Goal: Find specific page/section: Find specific page/section

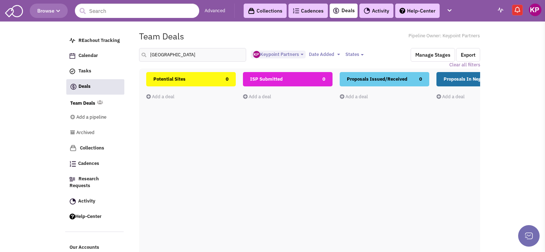
select select "1896"
select select
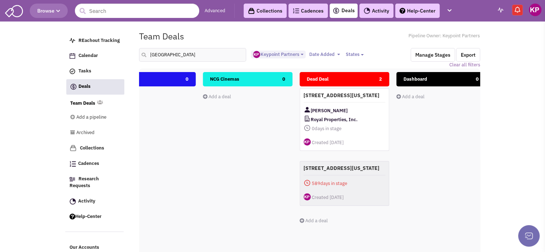
click at [374, 15] on link "Activity" at bounding box center [376, 11] width 34 height 14
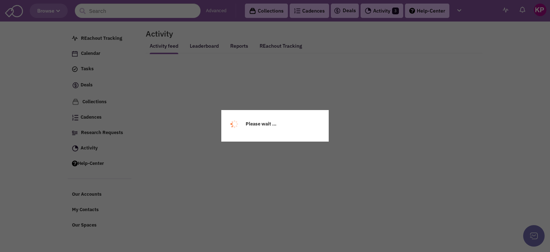
select select
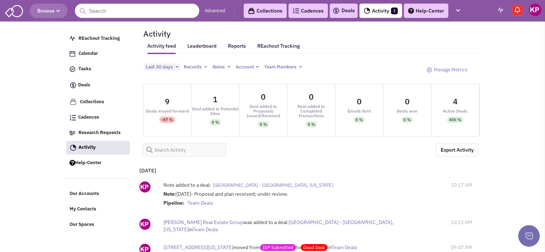
select select
